Goal: Transaction & Acquisition: Book appointment/travel/reservation

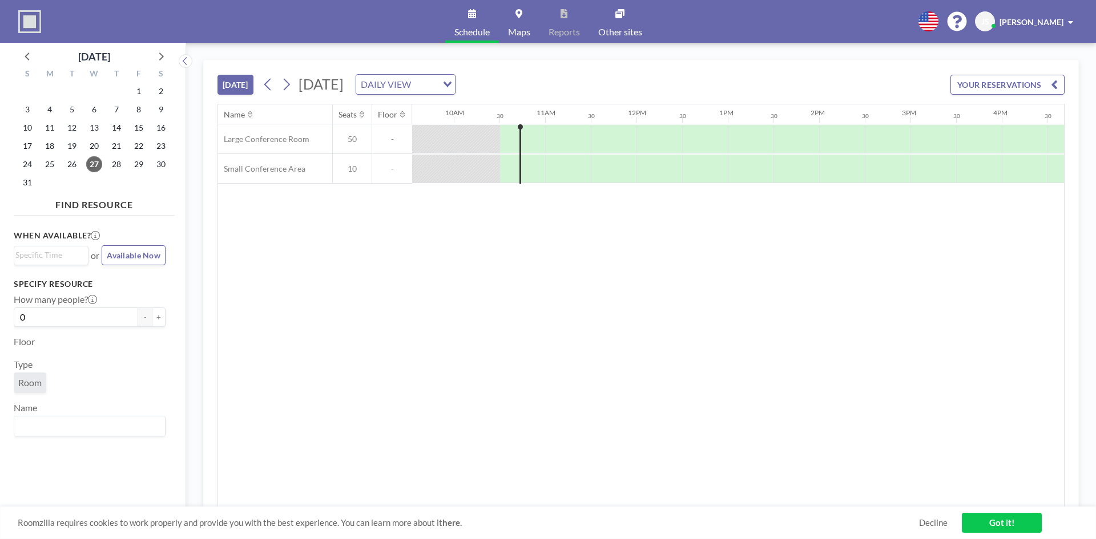
scroll to position [0, 913]
click at [118, 168] on span "28" at bounding box center [116, 164] width 16 height 16
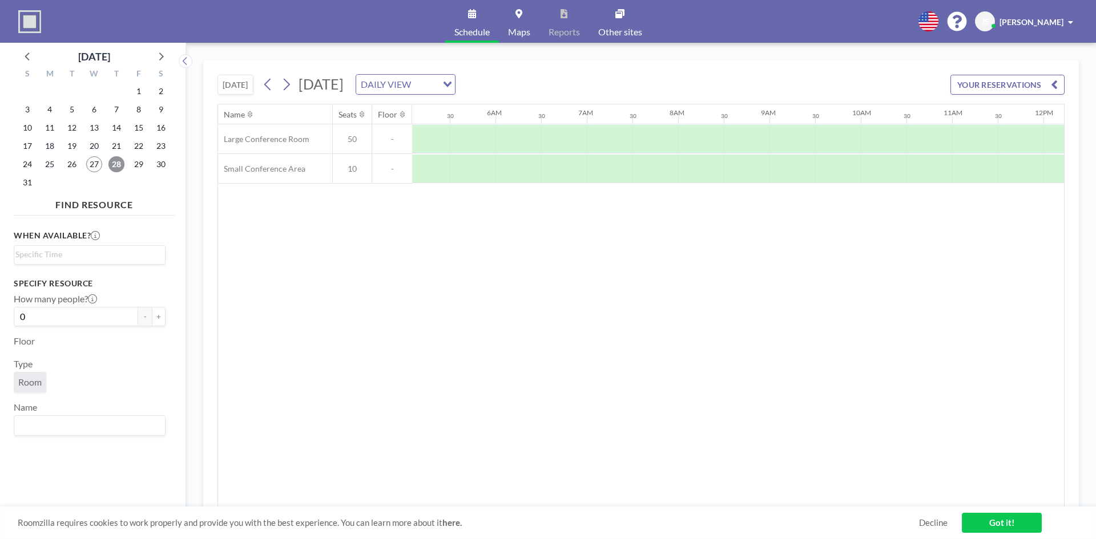
scroll to position [0, 685]
click at [993, 528] on link "Got it!" at bounding box center [1002, 523] width 80 height 20
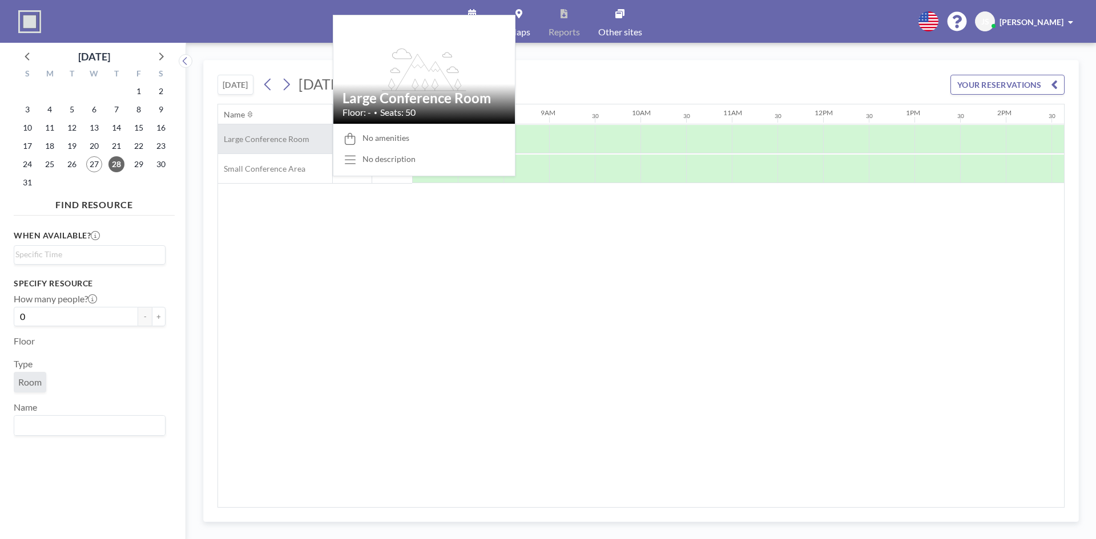
click at [285, 144] on span "Large Conference Room" at bounding box center [263, 139] width 91 height 10
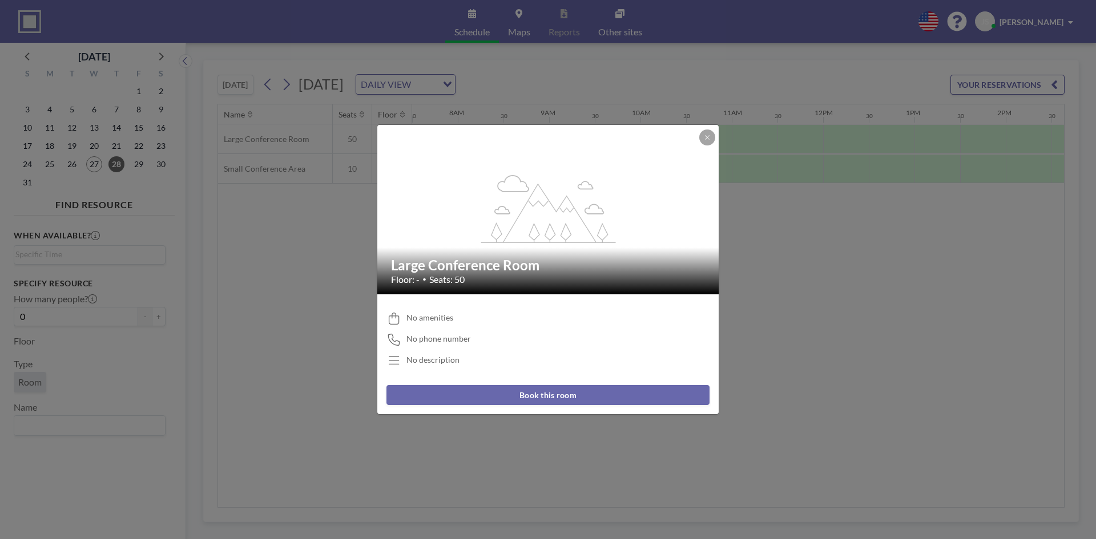
click at [560, 400] on button "Book this room" at bounding box center [547, 395] width 323 height 20
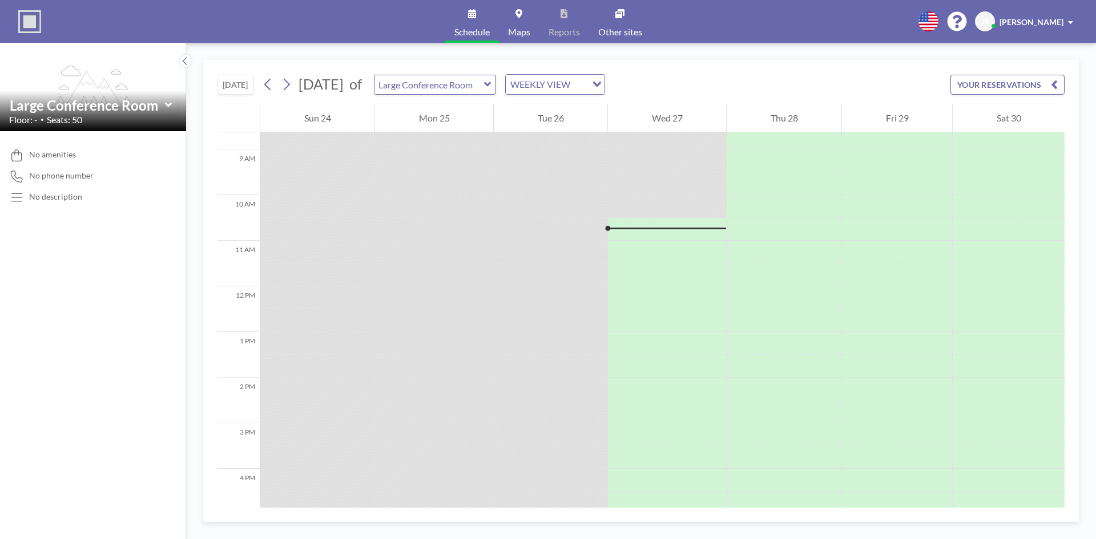
scroll to position [457, 0]
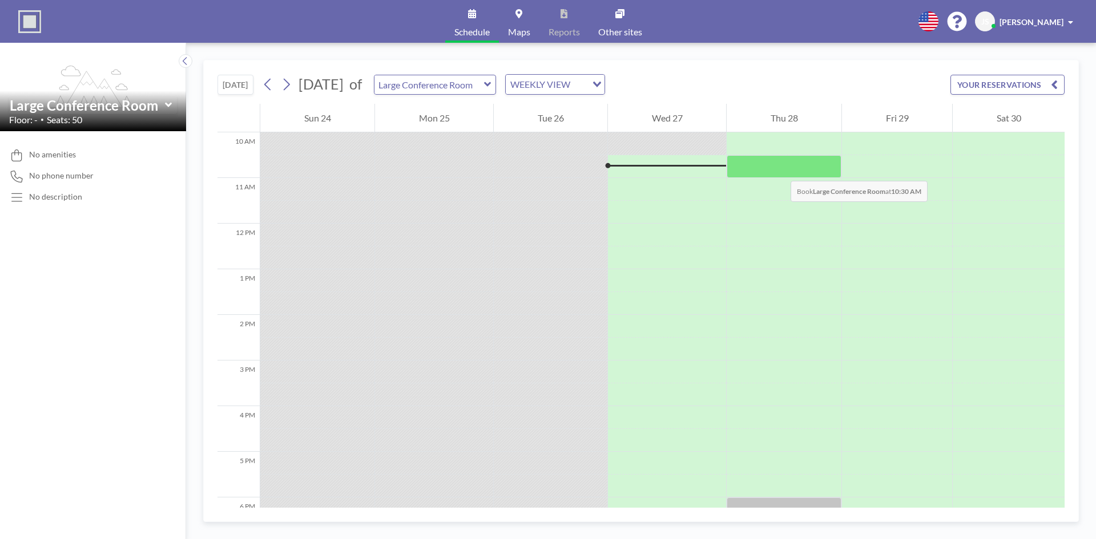
click at [779, 169] on div at bounding box center [783, 166] width 115 height 23
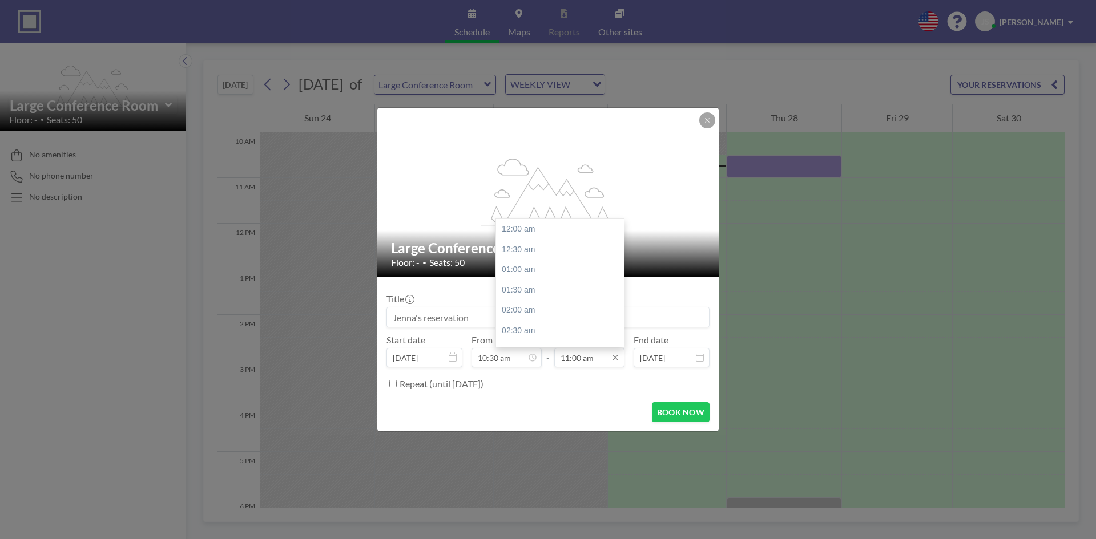
scroll to position [447, 0]
click at [594, 363] on input "11:00 am" at bounding box center [589, 357] width 70 height 19
click at [559, 262] on div "04:00 pm" at bounding box center [563, 261] width 134 height 21
type input "04:00 pm"
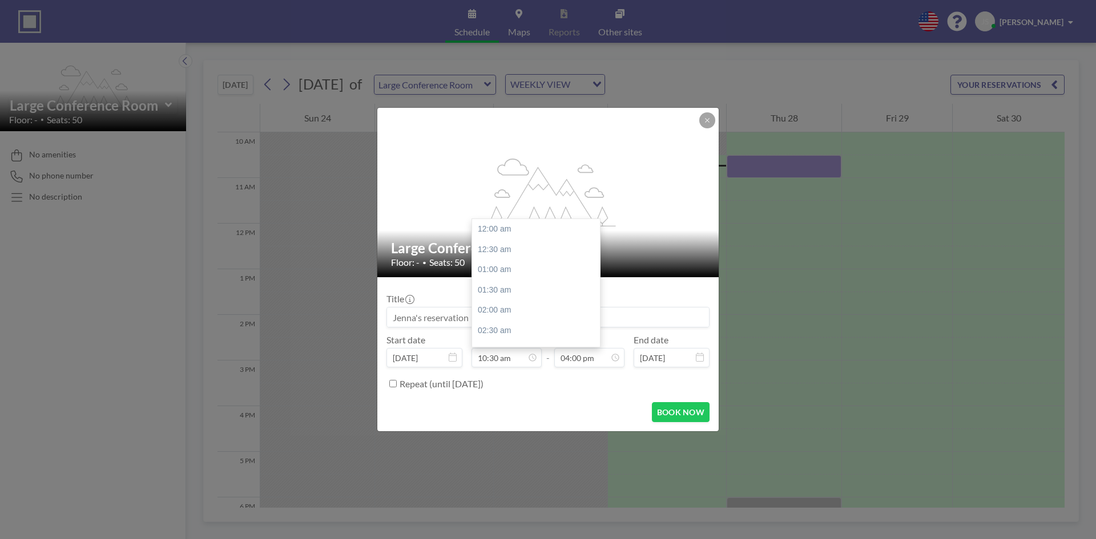
scroll to position [426, 0]
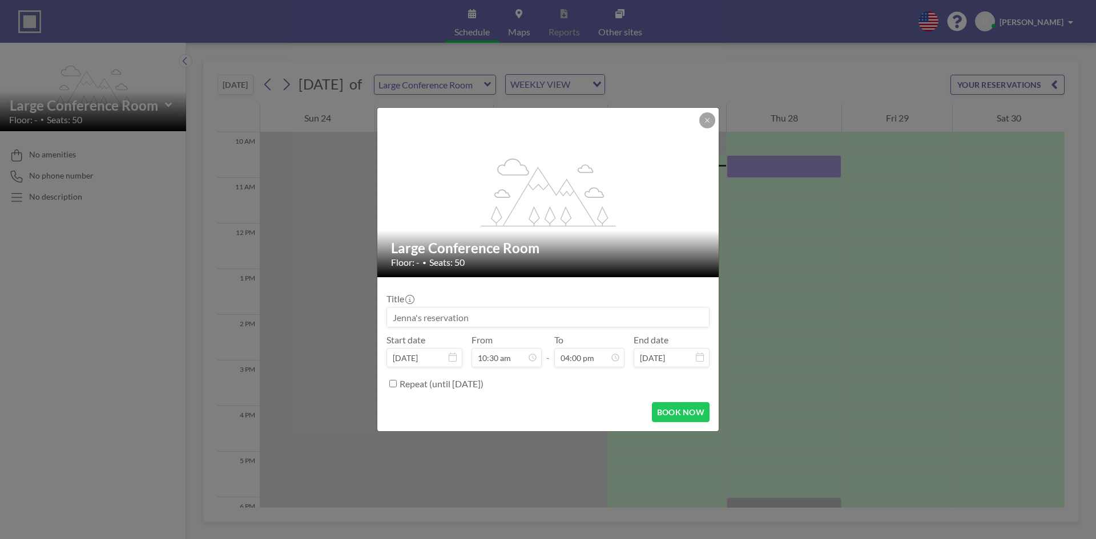
click at [500, 321] on input at bounding box center [548, 317] width 322 height 19
type input "Project C.U.R.E."
click at [685, 413] on button "BOOK NOW" at bounding box center [681, 412] width 58 height 20
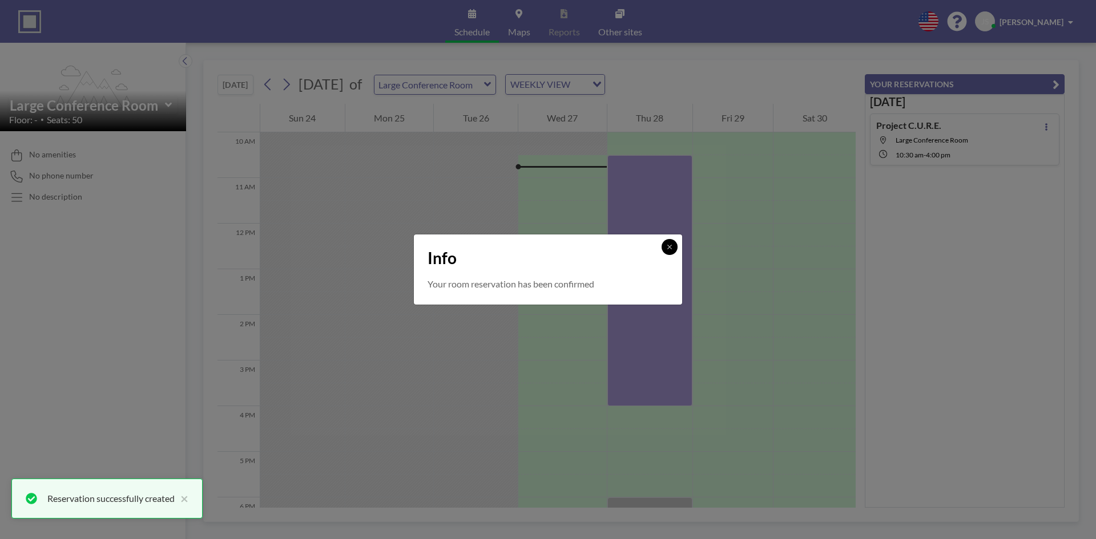
click at [670, 241] on button at bounding box center [669, 247] width 16 height 16
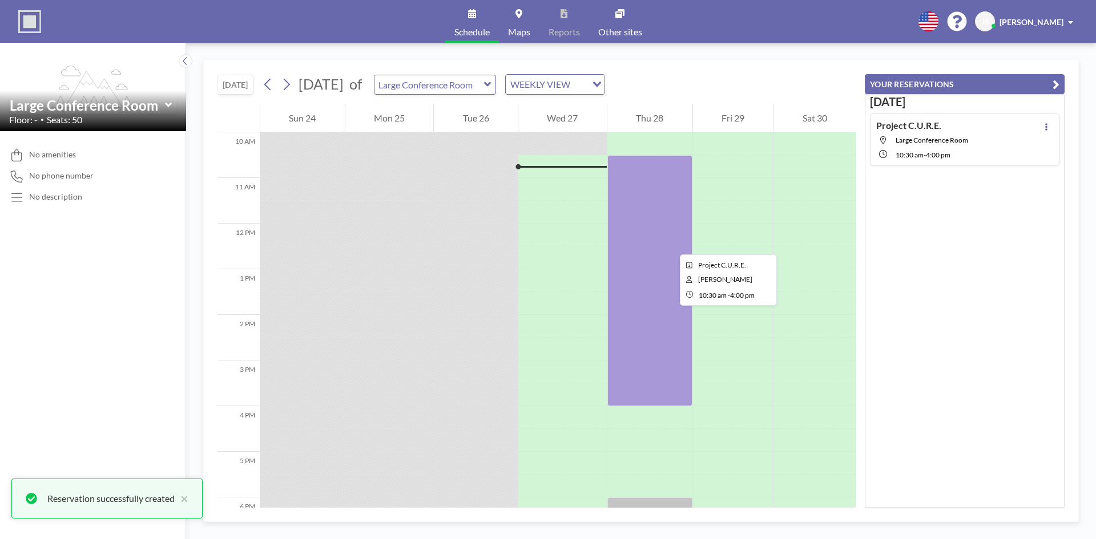
scroll to position [342, 0]
